Goal: Task Accomplishment & Management: Use online tool/utility

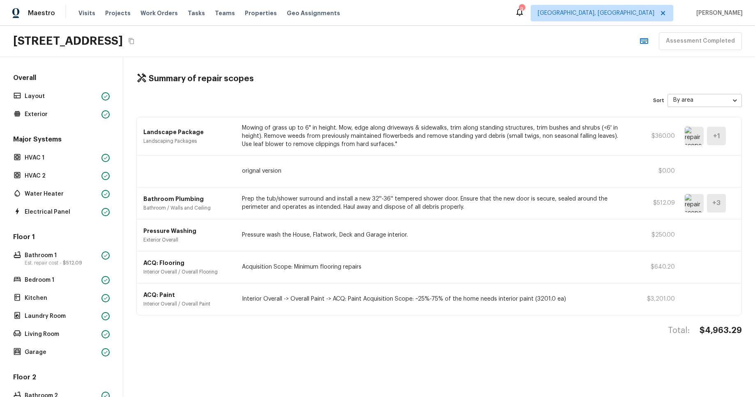
type input "oldestFirst"
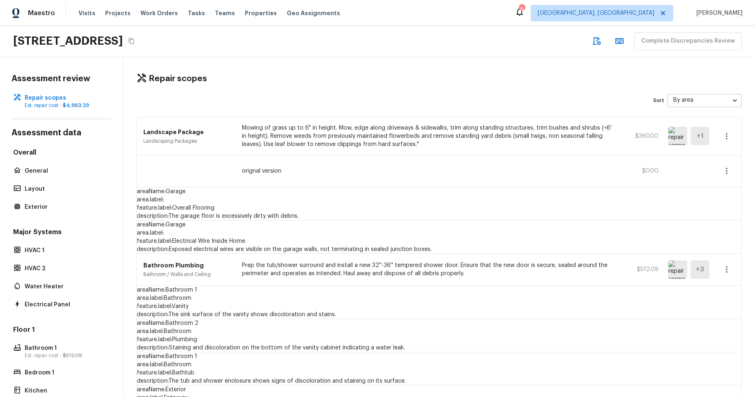
click at [728, 108] on body "Maestro Visits Projects Work Orders Tasks Teams Properties Geo Assignments 9 [G…" at bounding box center [377, 198] width 755 height 397
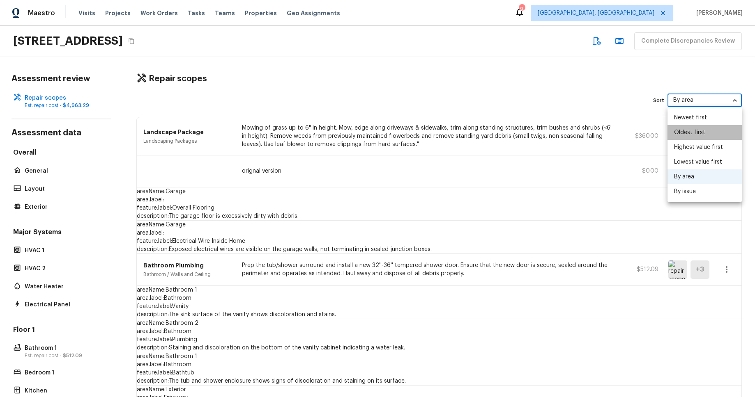
click at [716, 138] on li "Oldest first" at bounding box center [704, 132] width 74 height 15
type input "oldestFirst"
